Goal: Information Seeking & Learning: Learn about a topic

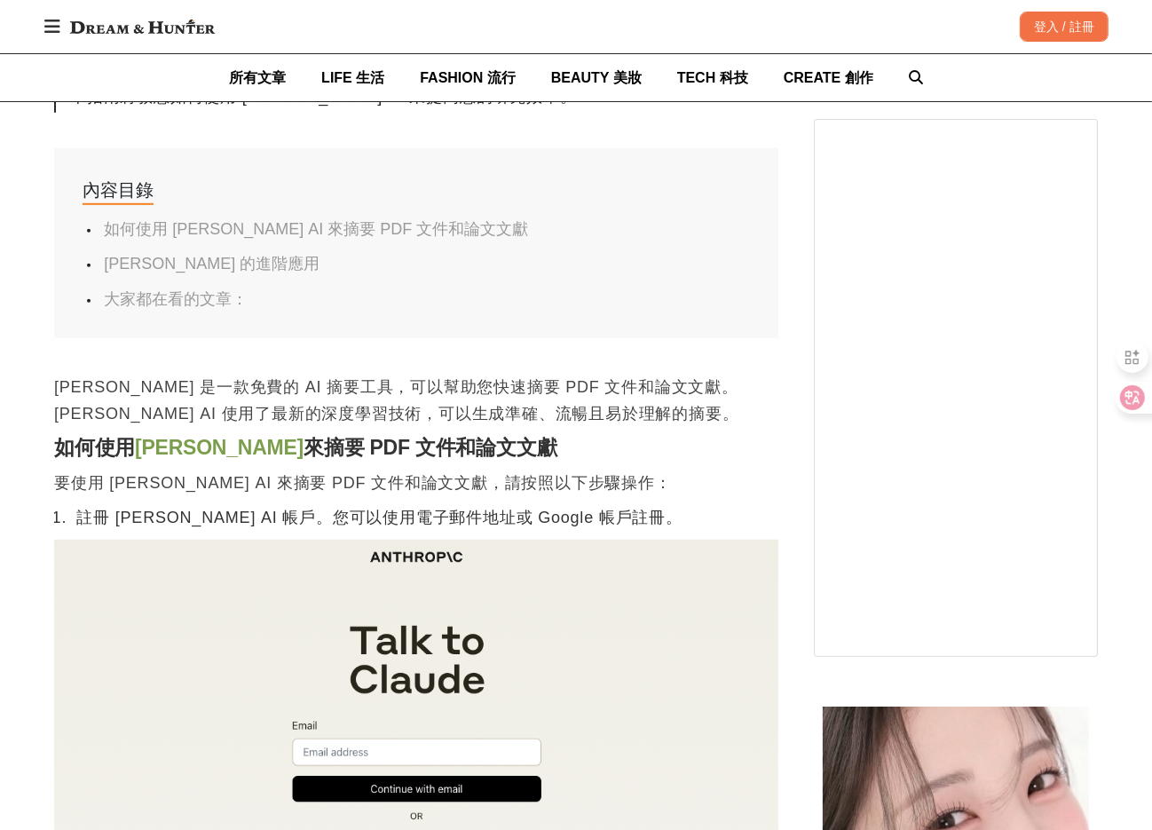
scroll to position [888, 0]
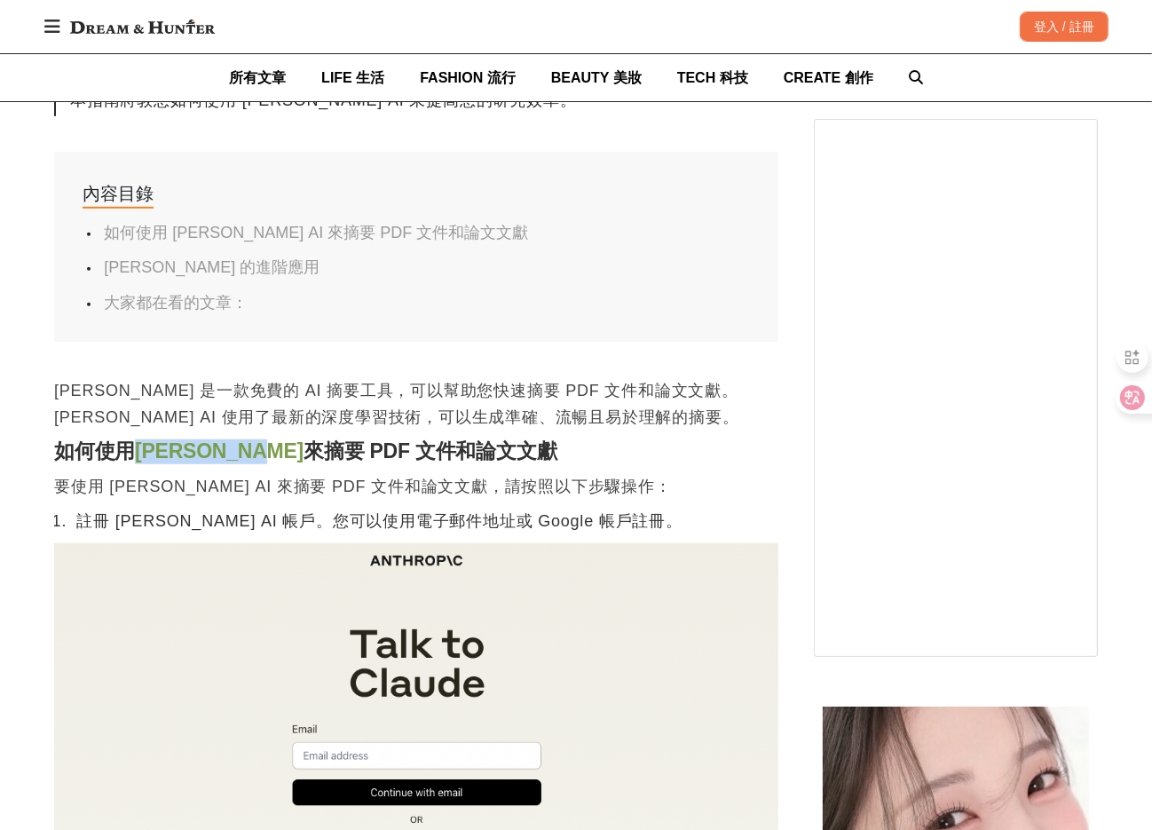
drag, startPoint x: 135, startPoint y: 449, endPoint x: 228, endPoint y: 450, distance: 93.2
click at [228, 450] on h2 "如何使用 Claude AI 來摘要 PDF 文件和論文文獻" at bounding box center [416, 451] width 724 height 25
copy h2 "Claude AI"
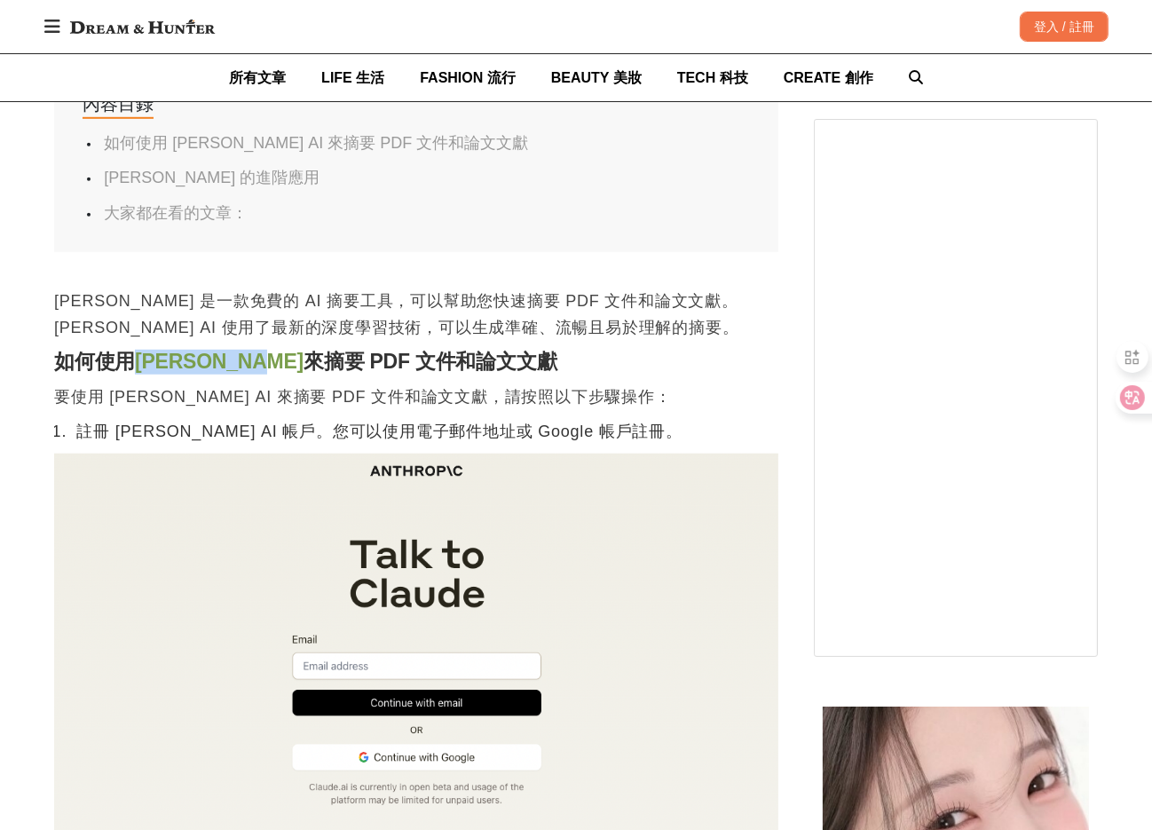
scroll to position [976, 0]
click at [167, 361] on link "Claude AI" at bounding box center [219, 362] width 169 height 23
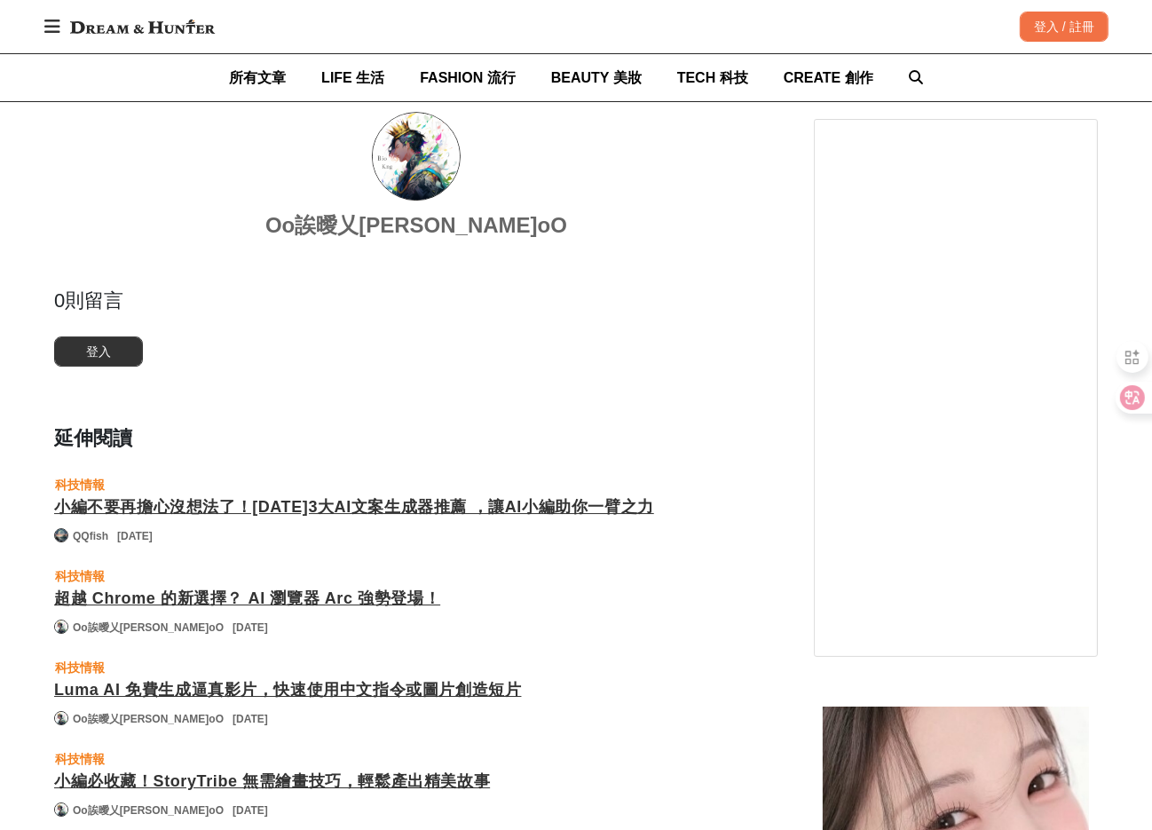
scroll to position [4527, 0]
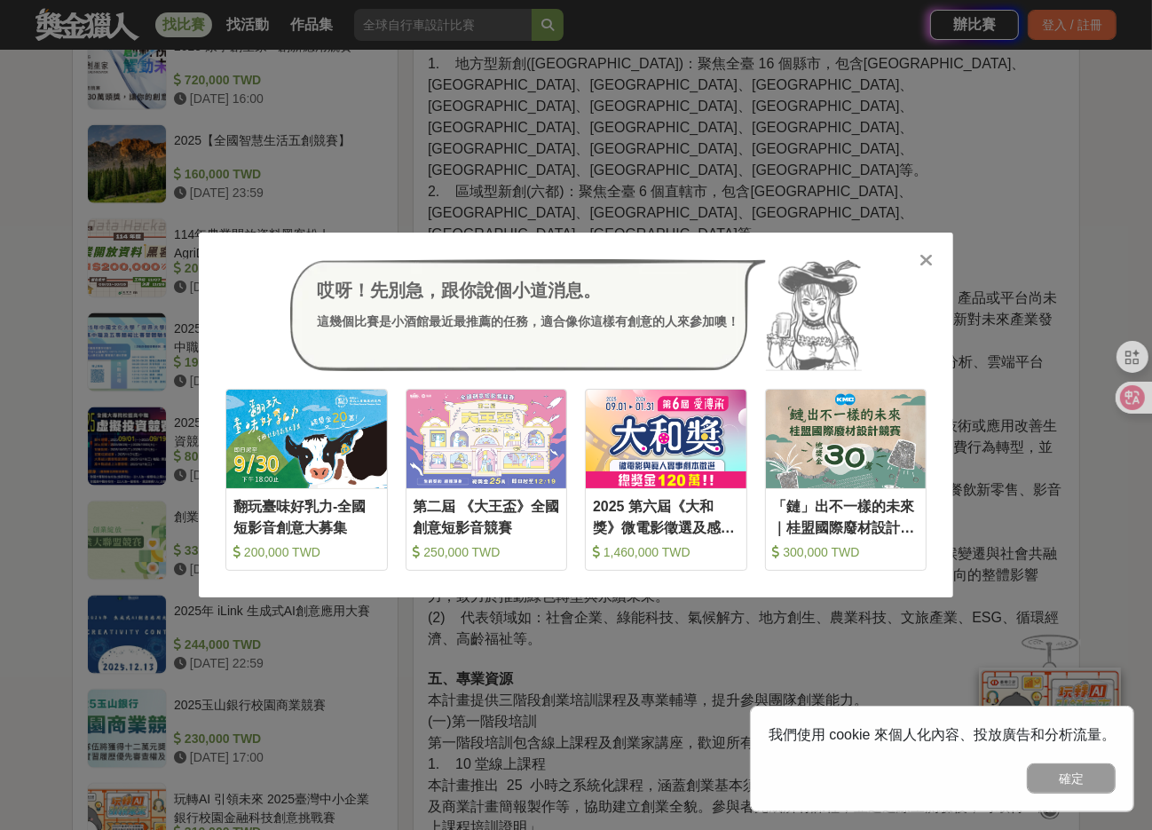
click at [932, 265] on icon at bounding box center [927, 260] width 13 height 18
